Goal: Task Accomplishment & Management: Manage account settings

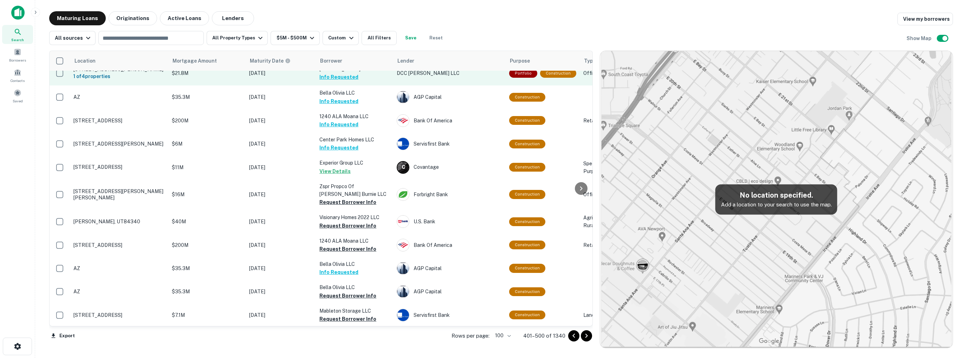
scroll to position [176, 0]
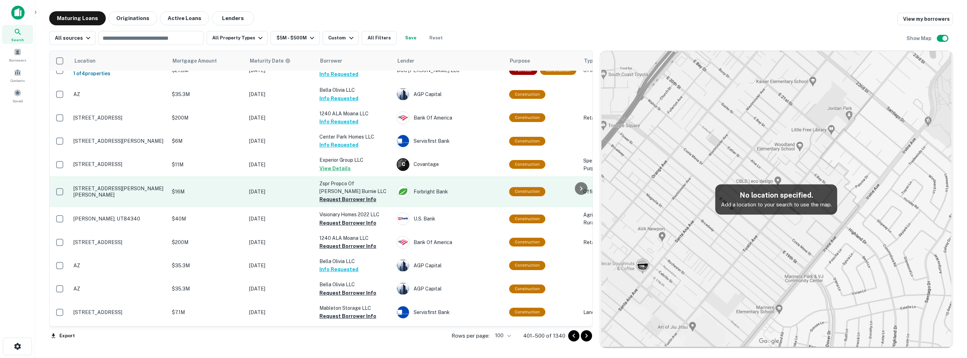
click at [338, 196] on button "Request Borrower Info" at bounding box center [347, 199] width 57 height 8
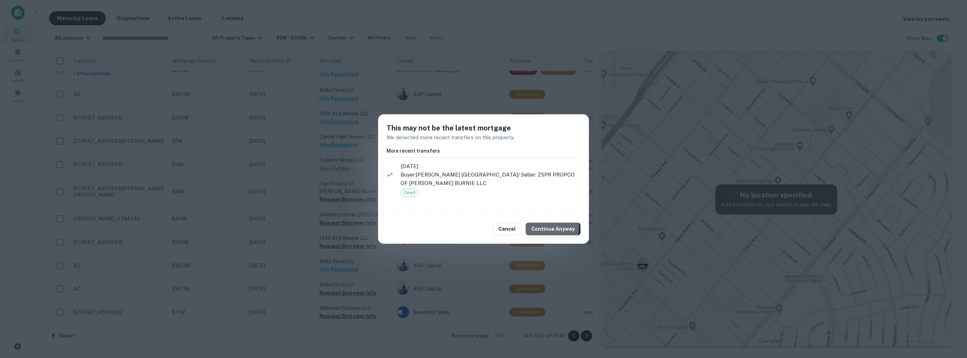
click at [551, 227] on button "Continue Anyway" at bounding box center [553, 228] width 55 height 13
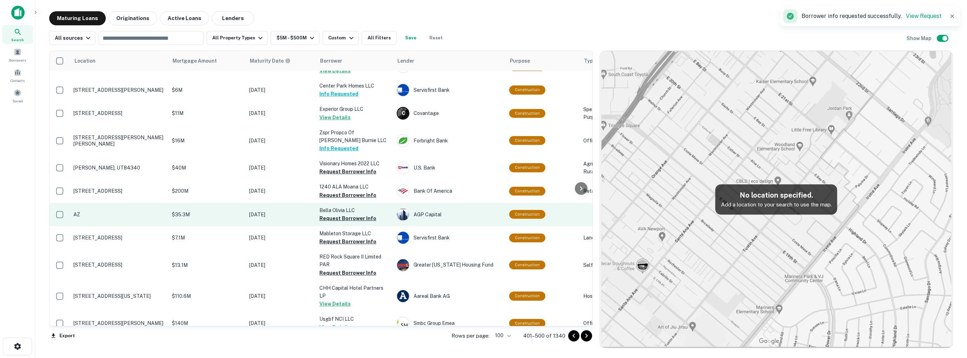
scroll to position [70, 0]
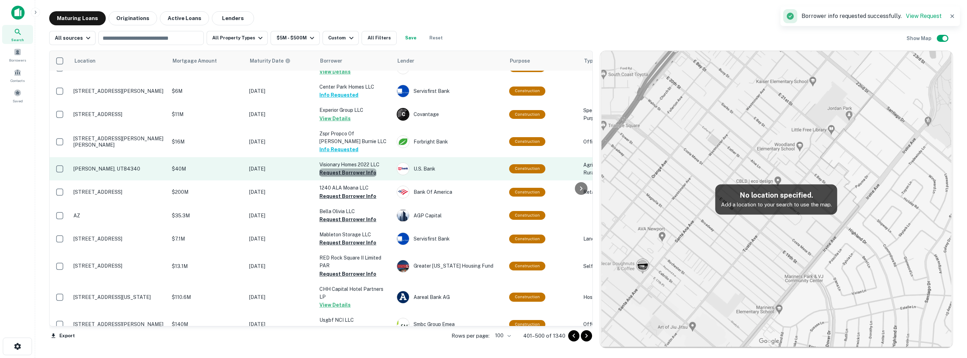
click at [349, 173] on button "Request Borrower Info" at bounding box center [347, 172] width 57 height 8
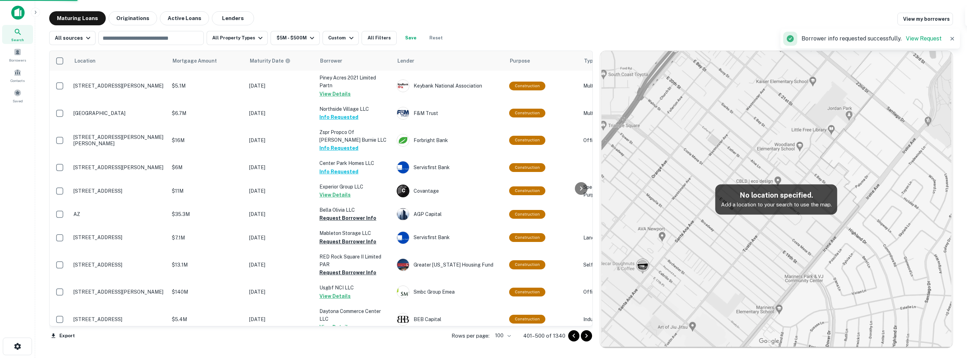
scroll to position [69, 0]
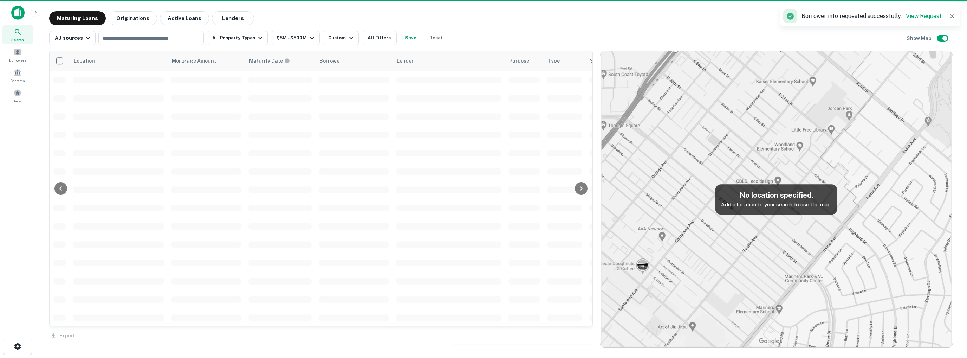
scroll to position [69, 0]
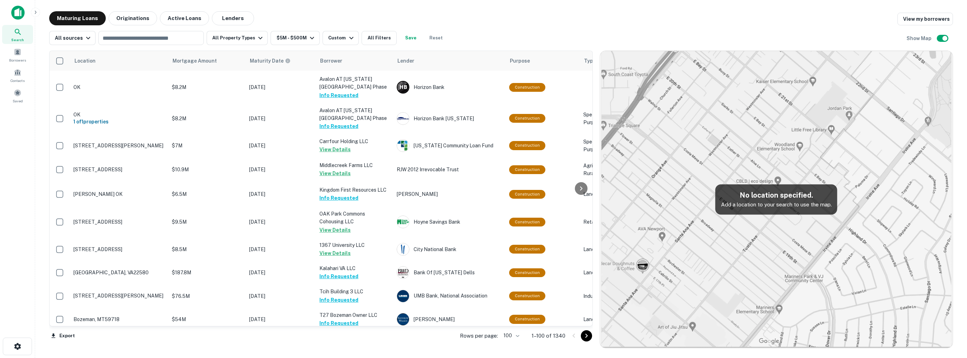
click at [586, 336] on icon "Go to next page" at bounding box center [586, 335] width 2 height 4
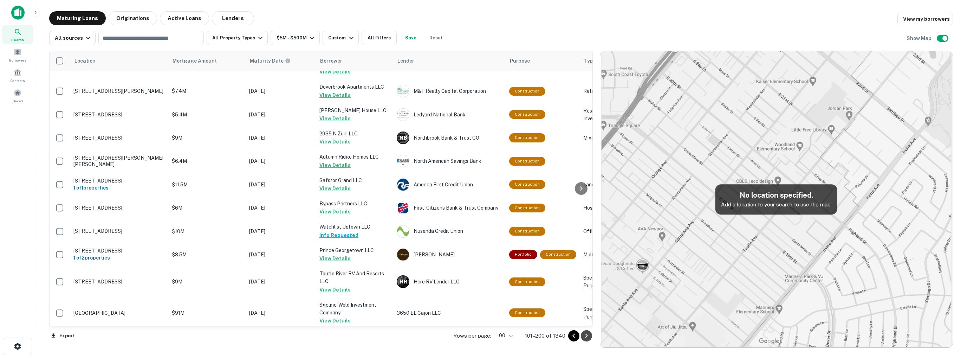
click at [587, 338] on icon "Go to next page" at bounding box center [586, 335] width 8 height 8
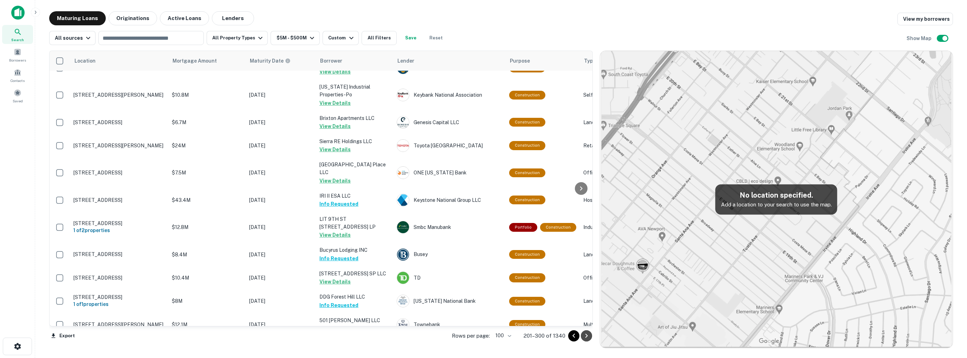
click at [588, 338] on icon "Go to next page" at bounding box center [586, 335] width 8 height 8
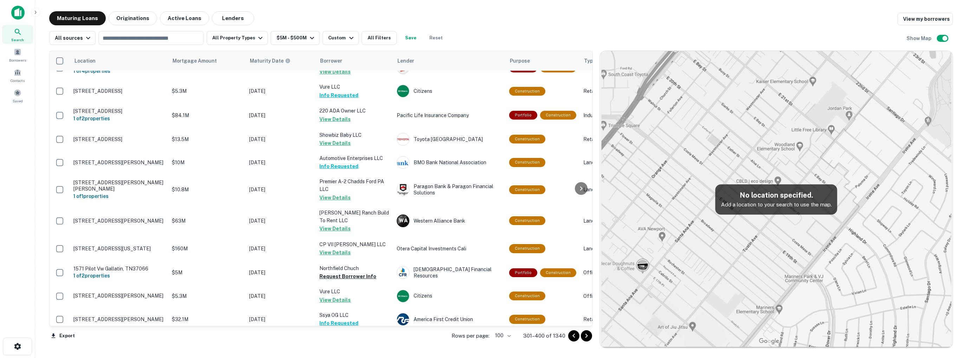
click at [588, 338] on icon "Go to next page" at bounding box center [586, 335] width 8 height 8
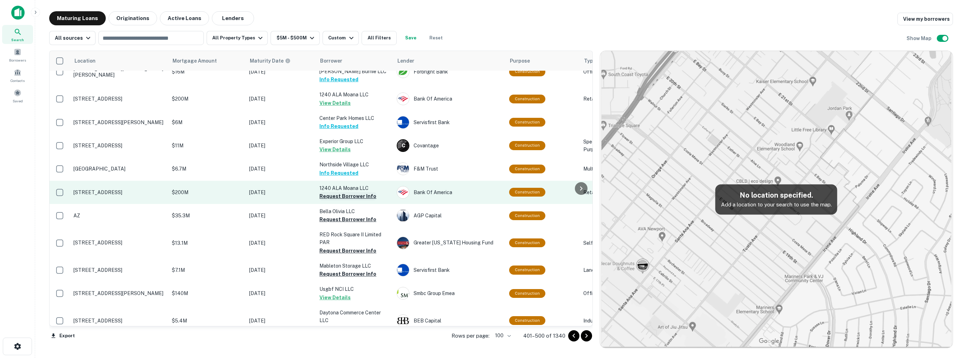
click at [346, 199] on button "Request Borrower Info" at bounding box center [347, 196] width 57 height 8
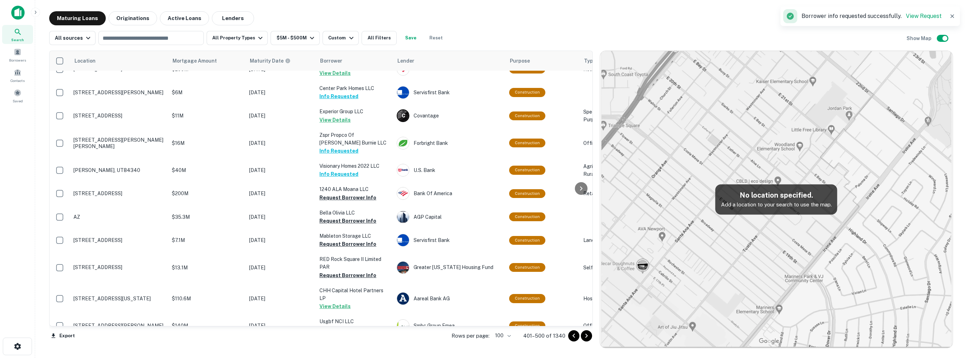
scroll to position [70, 0]
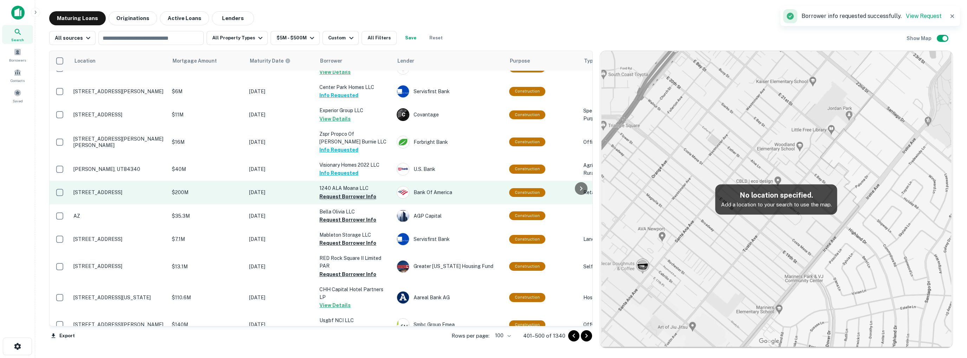
click at [345, 196] on button "Request Borrower Info" at bounding box center [347, 196] width 57 height 8
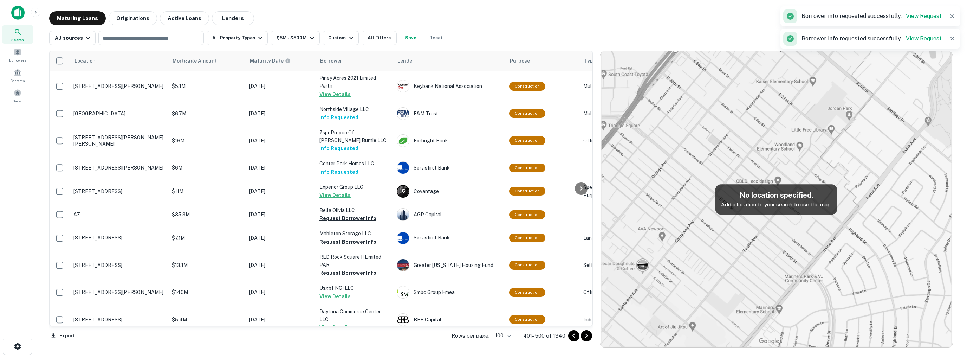
scroll to position [69, 0]
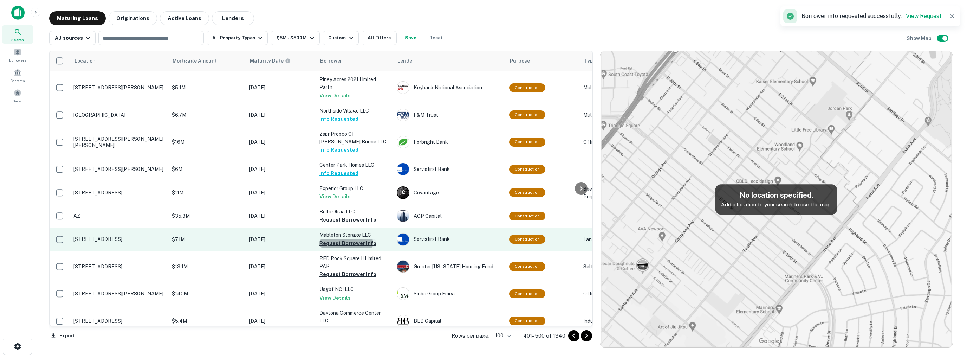
click at [345, 242] on button "Request Borrower Info" at bounding box center [347, 243] width 57 height 8
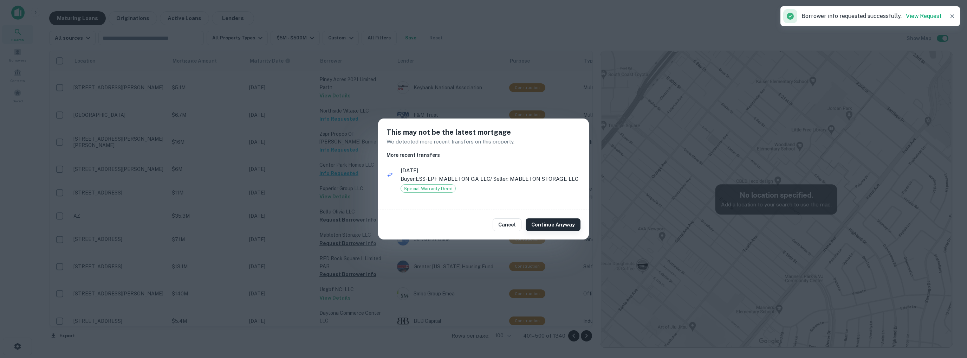
click at [547, 225] on button "Continue Anyway" at bounding box center [553, 224] width 55 height 13
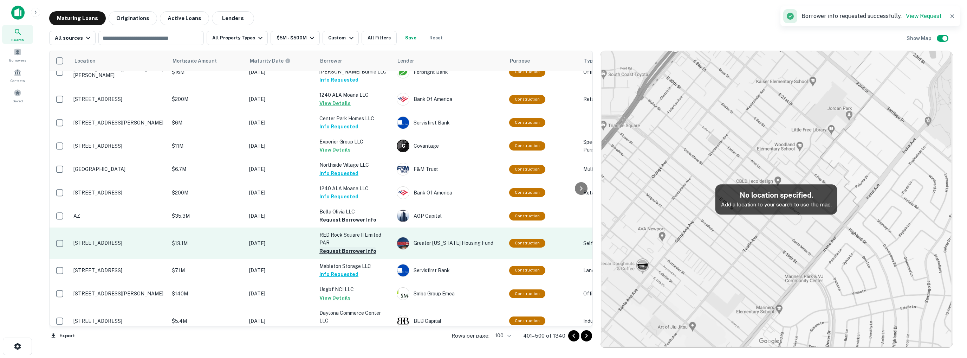
click at [347, 248] on button "Request Borrower Info" at bounding box center [347, 251] width 57 height 8
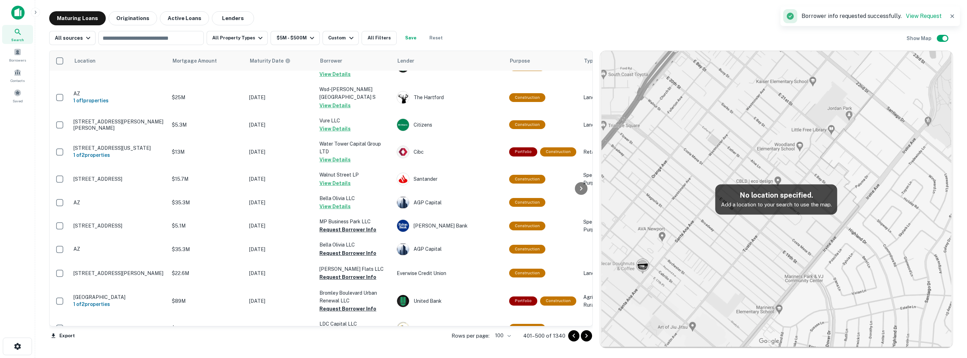
scroll to position [526, 0]
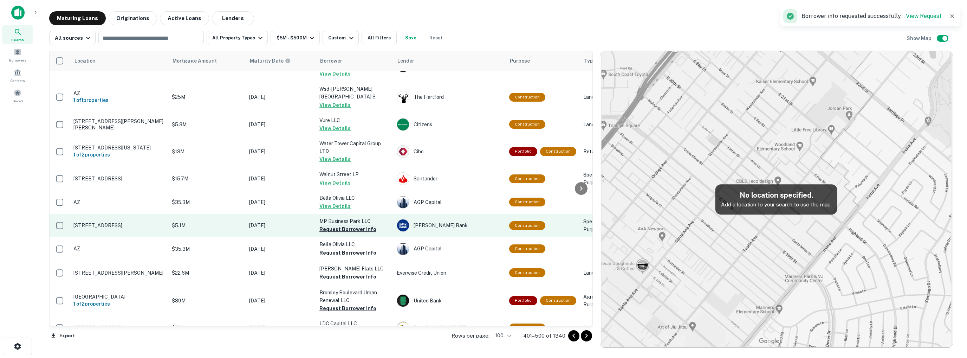
click at [348, 225] on button "Request Borrower Info" at bounding box center [347, 229] width 57 height 8
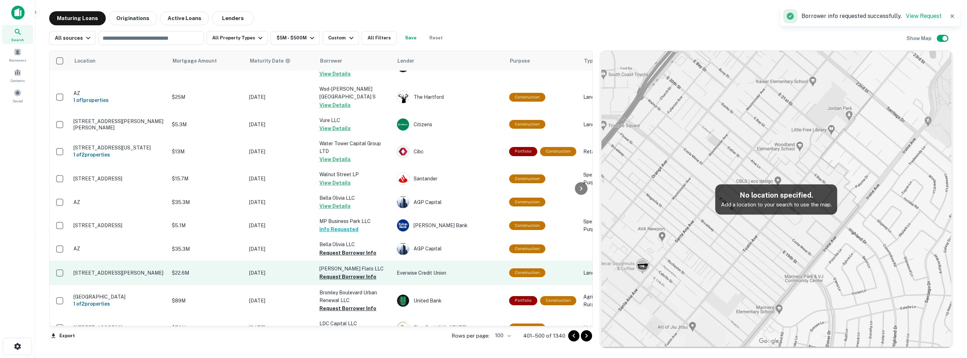
click at [349, 272] on button "Request Borrower Info" at bounding box center [347, 276] width 57 height 8
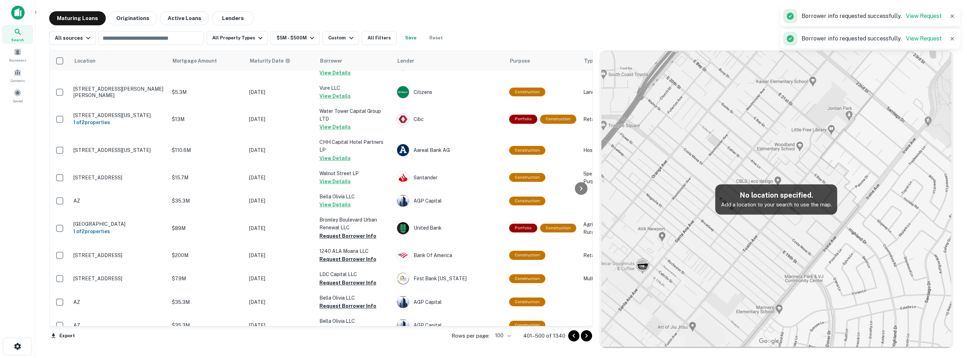
scroll to position [525, 0]
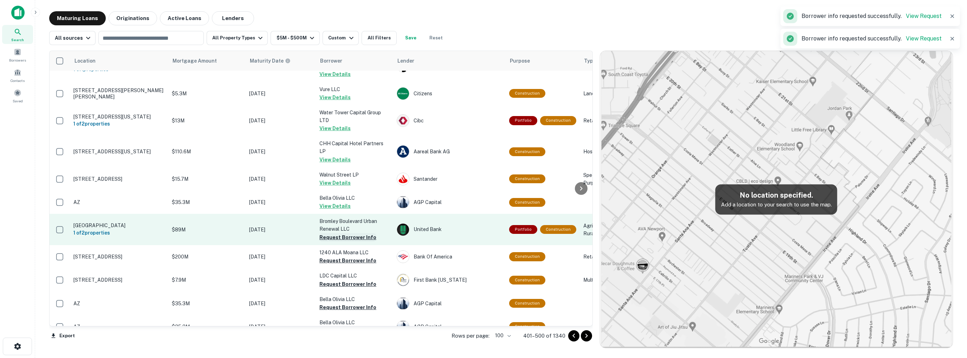
click at [348, 233] on button "Request Borrower Info" at bounding box center [347, 237] width 57 height 8
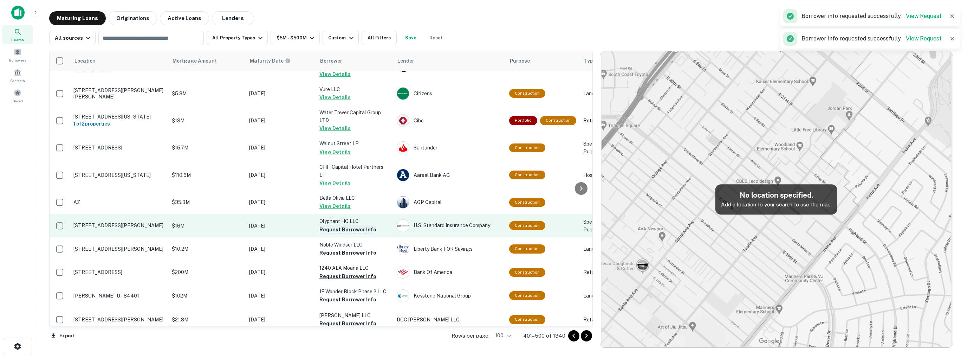
click at [346, 225] on button "Request Borrower Info" at bounding box center [347, 229] width 57 height 8
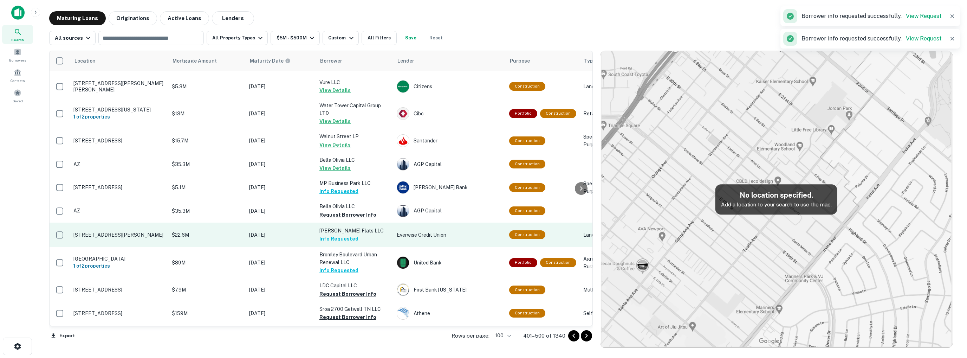
scroll to position [597, 0]
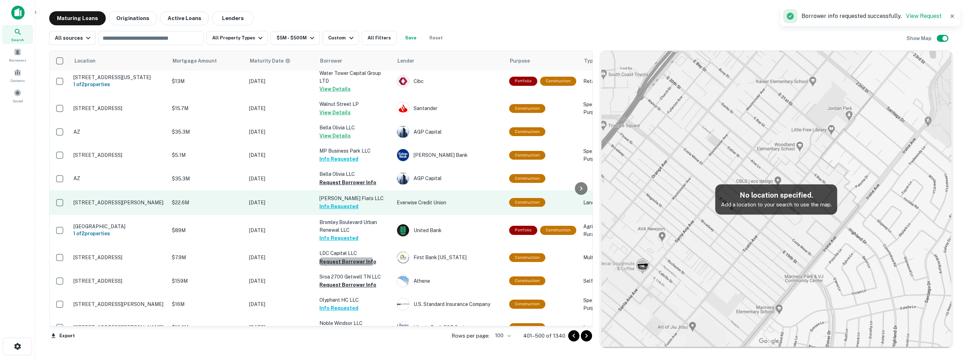
click at [343, 257] on button "Request Borrower Info" at bounding box center [347, 261] width 57 height 8
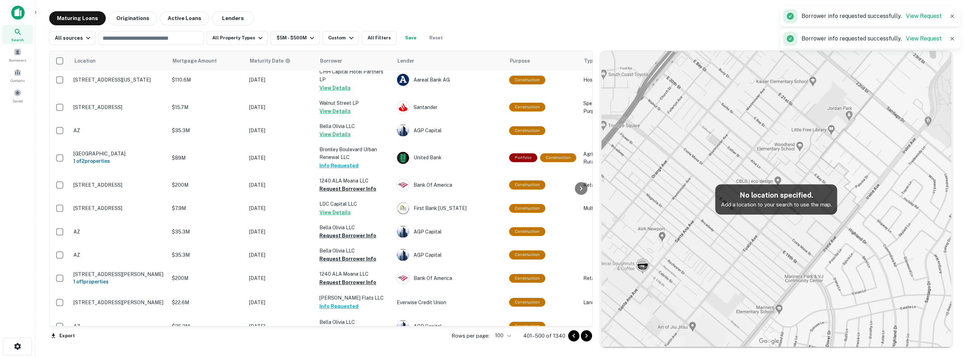
scroll to position [595, 0]
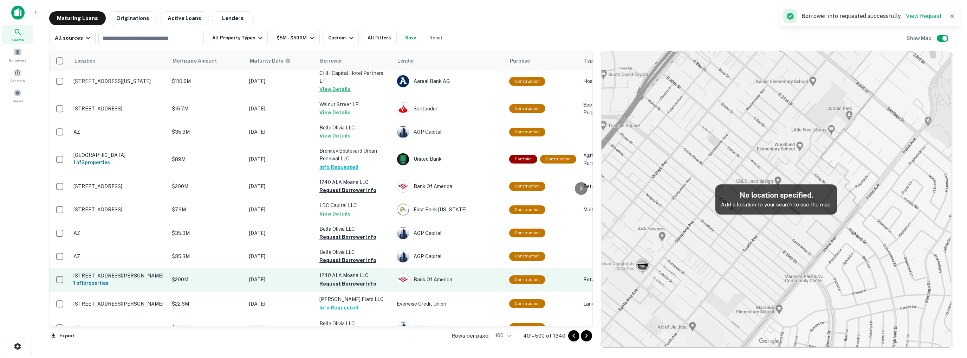
click at [344, 279] on button "Request Borrower Info" at bounding box center [347, 283] width 57 height 8
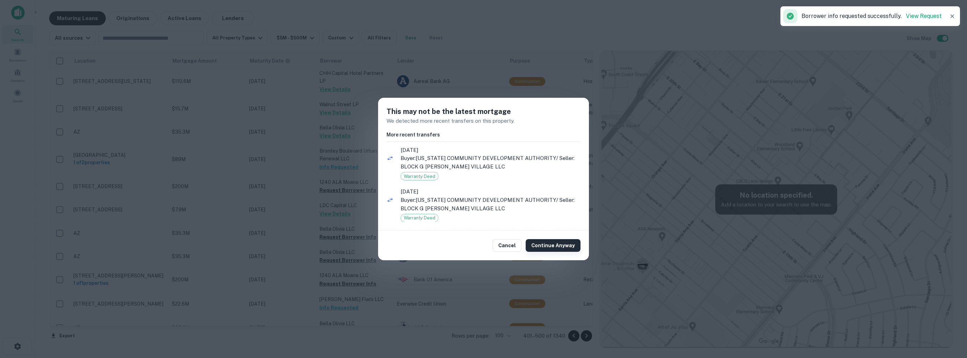
click at [556, 246] on button "Continue Anyway" at bounding box center [553, 245] width 55 height 13
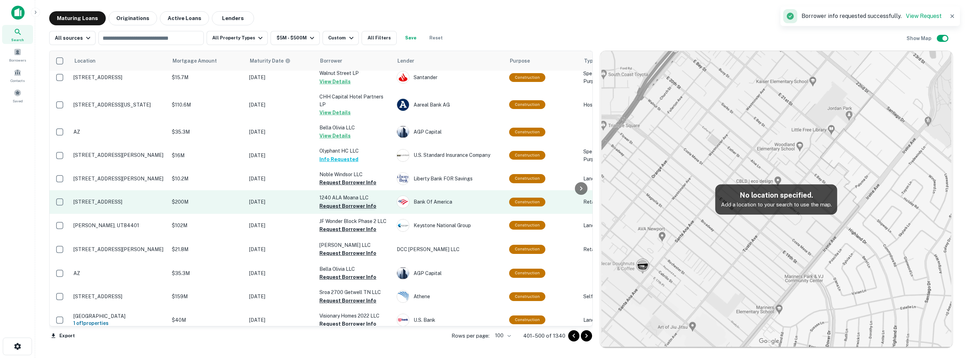
click at [330, 202] on button "Request Borrower Info" at bounding box center [347, 206] width 57 height 8
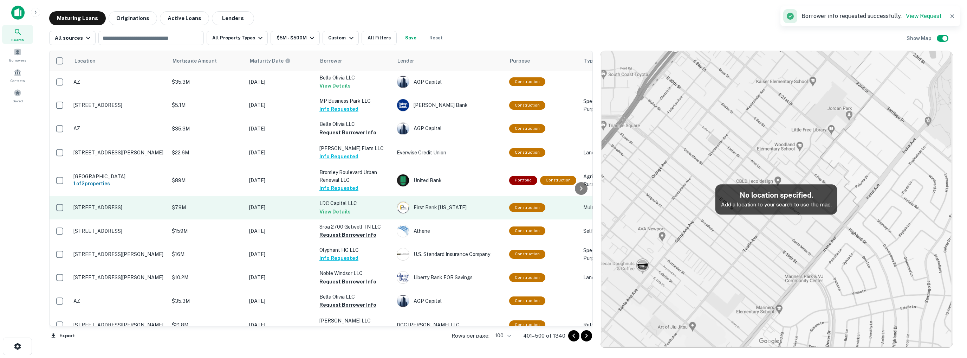
scroll to position [667, 0]
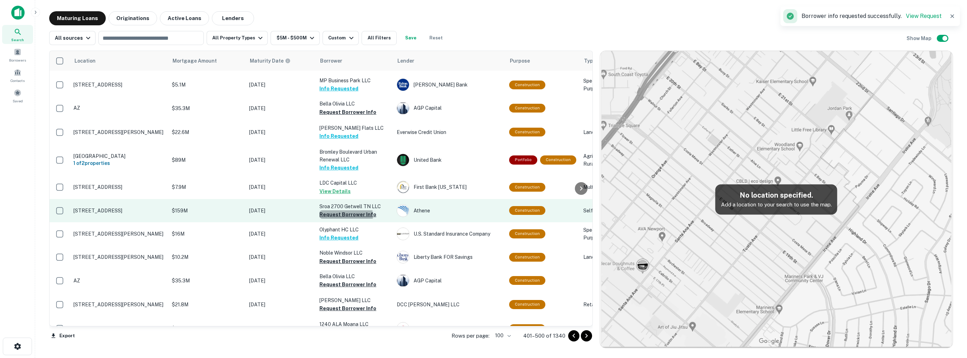
click at [335, 210] on button "Request Borrower Info" at bounding box center [347, 214] width 57 height 8
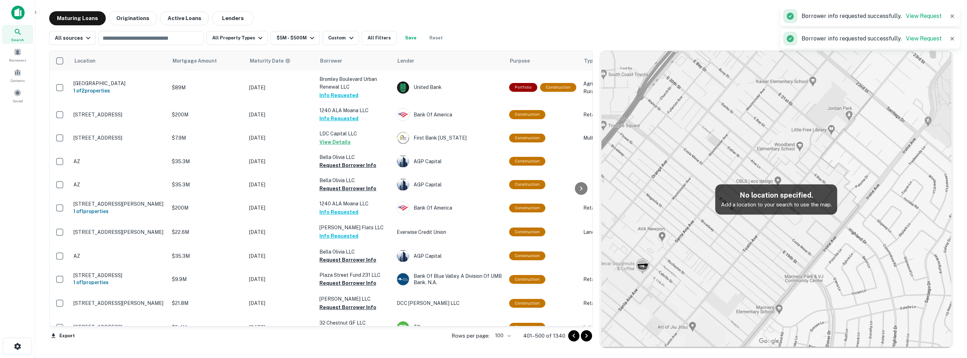
scroll to position [670, 0]
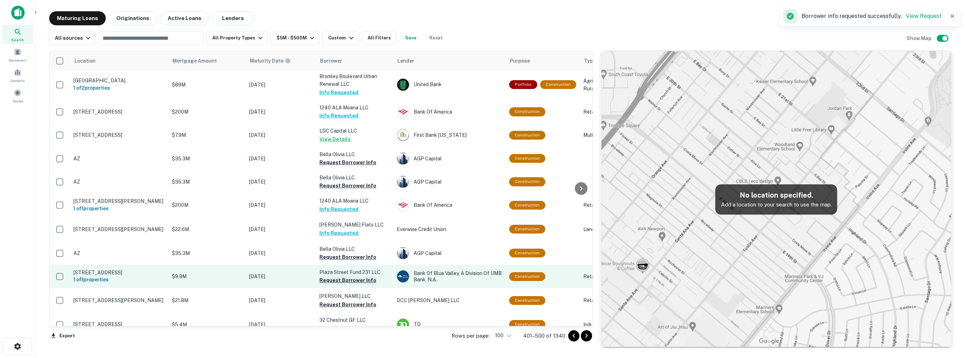
click at [339, 276] on button "Request Borrower Info" at bounding box center [347, 280] width 57 height 8
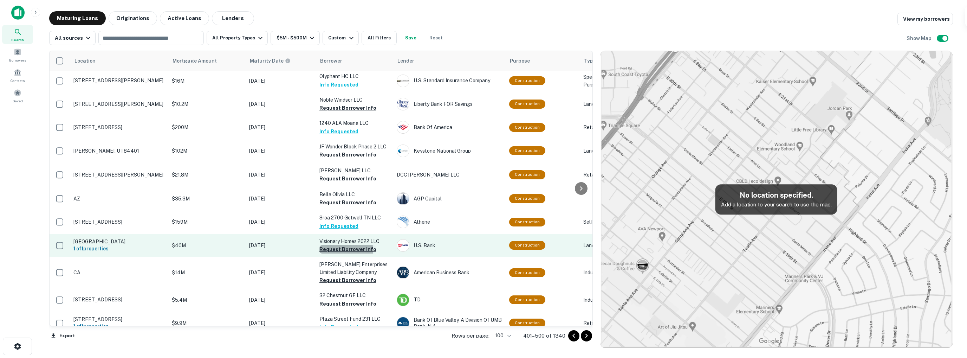
click at [345, 245] on button "Request Borrower Info" at bounding box center [347, 249] width 57 height 8
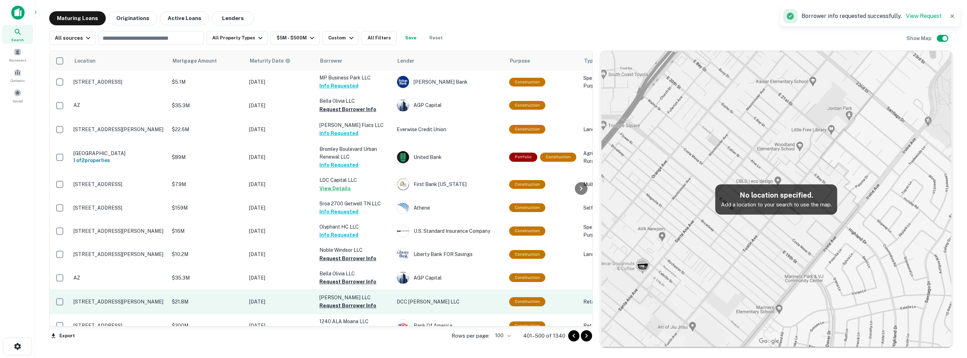
scroll to position [668, 0]
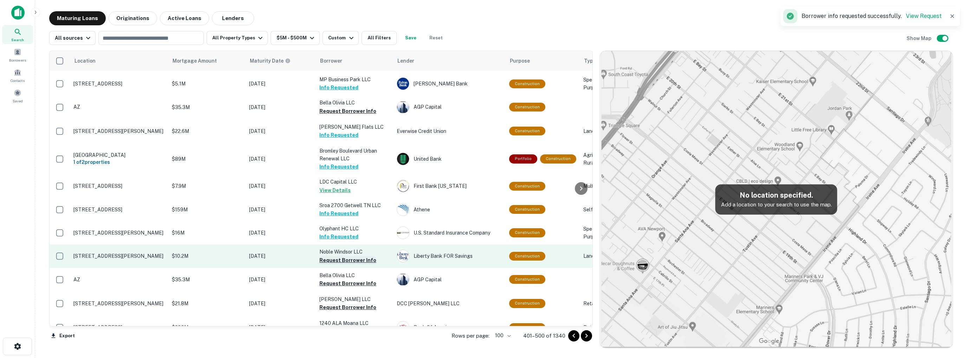
click at [343, 256] on button "Request Borrower Info" at bounding box center [347, 260] width 57 height 8
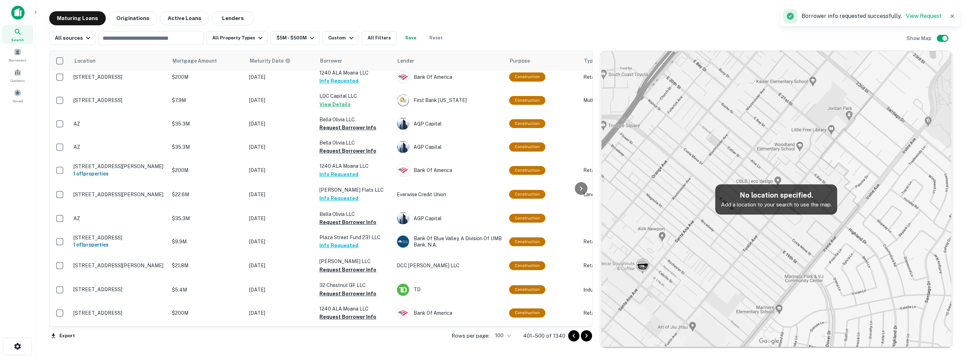
scroll to position [706, 0]
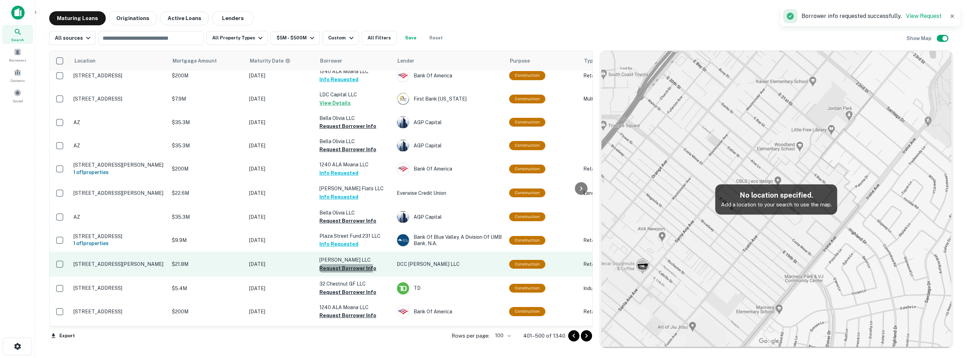
click at [343, 264] on button "Request Borrower Info" at bounding box center [347, 268] width 57 height 8
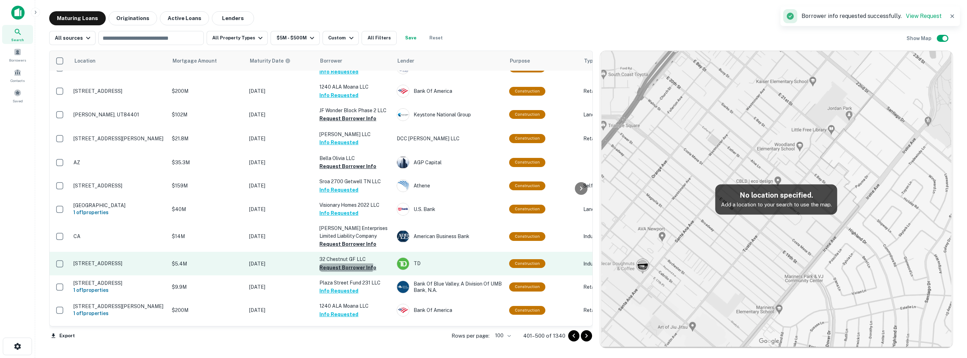
click at [345, 263] on button "Request Borrower Info" at bounding box center [347, 267] width 57 height 8
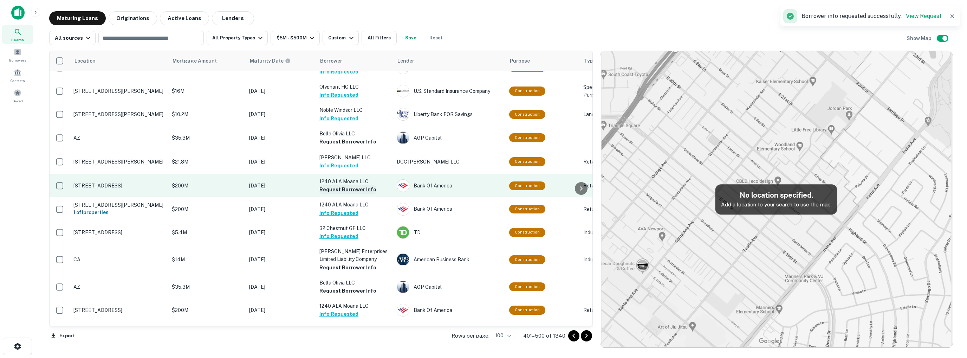
scroll to position [810, 0]
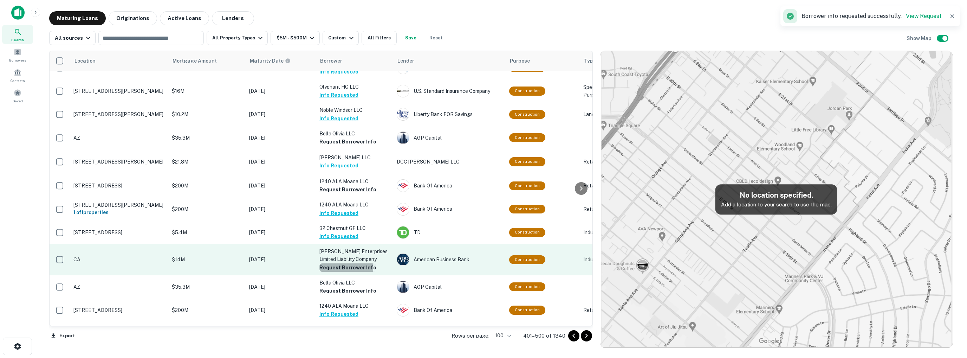
click at [345, 263] on button "Request Borrower Info" at bounding box center [347, 267] width 57 height 8
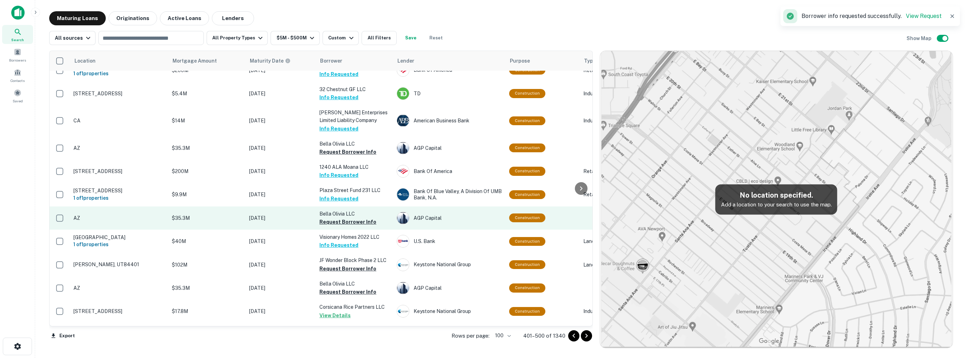
scroll to position [950, 0]
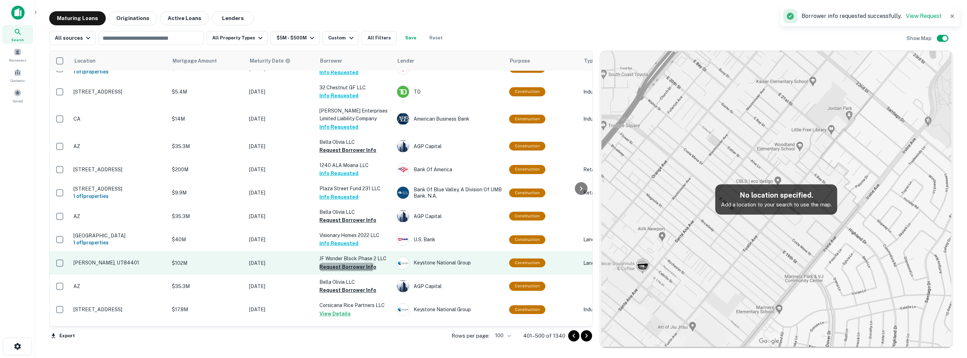
click at [344, 262] on button "Request Borrower Info" at bounding box center [347, 266] width 57 height 8
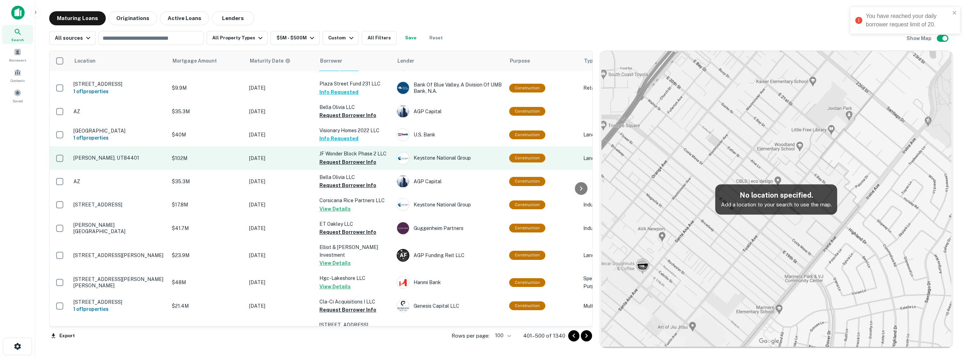
scroll to position [1056, 0]
